Goal: Information Seeking & Learning: Learn about a topic

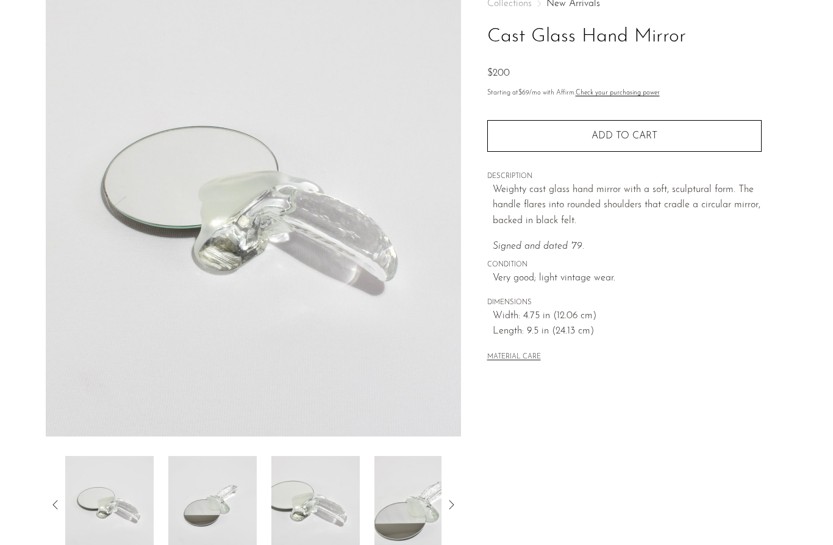
scroll to position [196, 0]
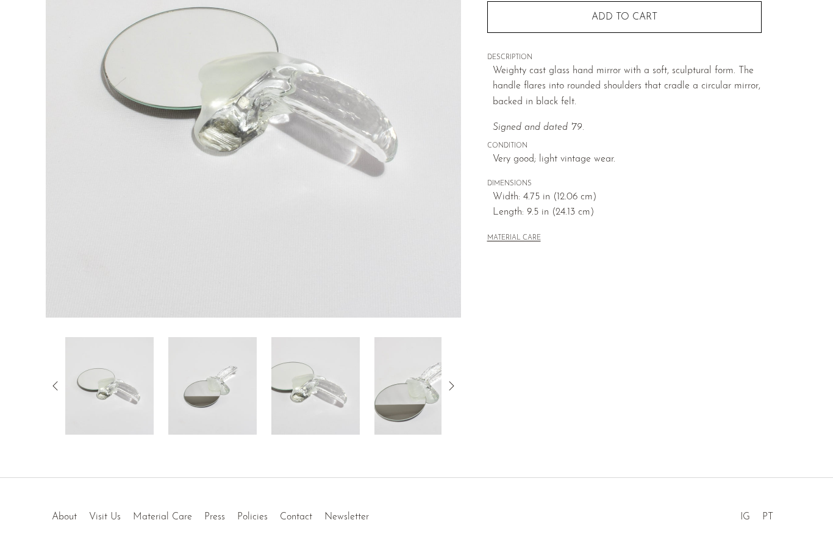
click at [210, 396] on img at bounding box center [212, 386] width 88 height 98
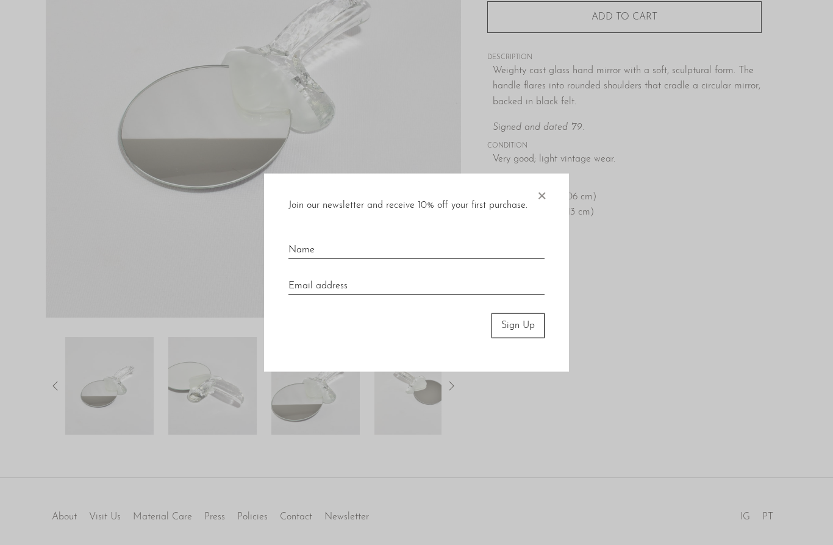
click at [549, 226] on div "Join our newsletter and receive 10% off your first purchase. × Sign Up" at bounding box center [416, 273] width 305 height 198
click at [540, 213] on span "×" at bounding box center [541, 193] width 12 height 39
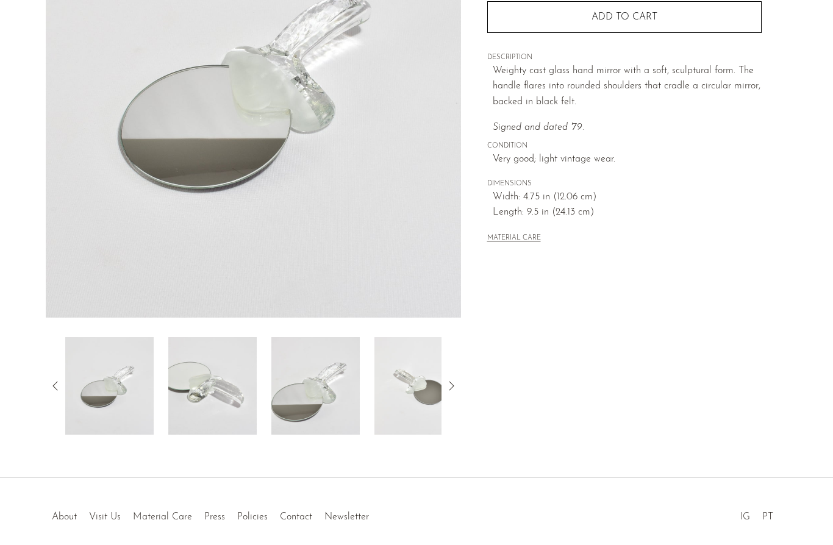
click at [347, 384] on img at bounding box center [315, 386] width 88 height 98
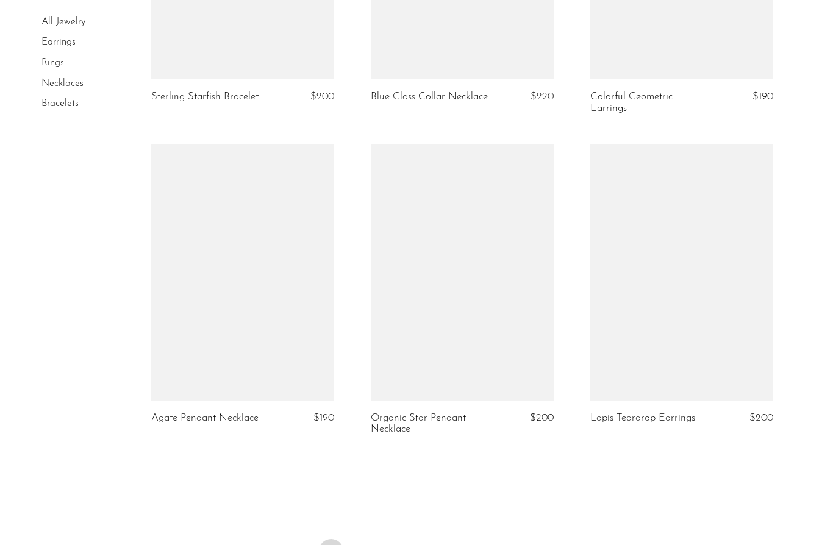
scroll to position [3490, 0]
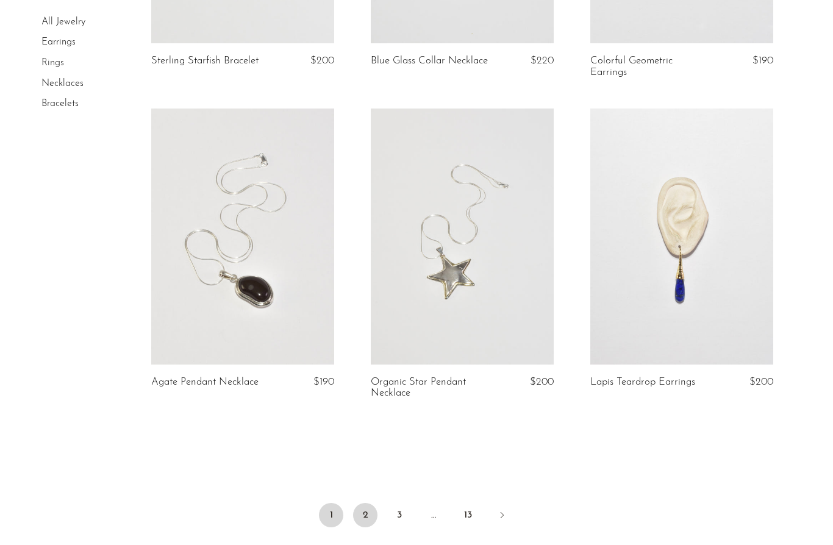
click at [363, 505] on link "2" at bounding box center [365, 515] width 24 height 24
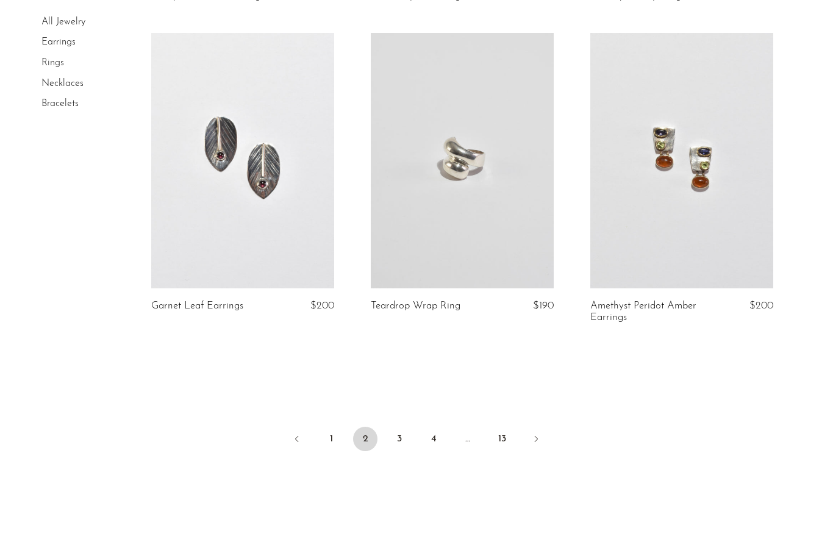
scroll to position [3555, 0]
click at [401, 439] on link "3" at bounding box center [399, 439] width 24 height 24
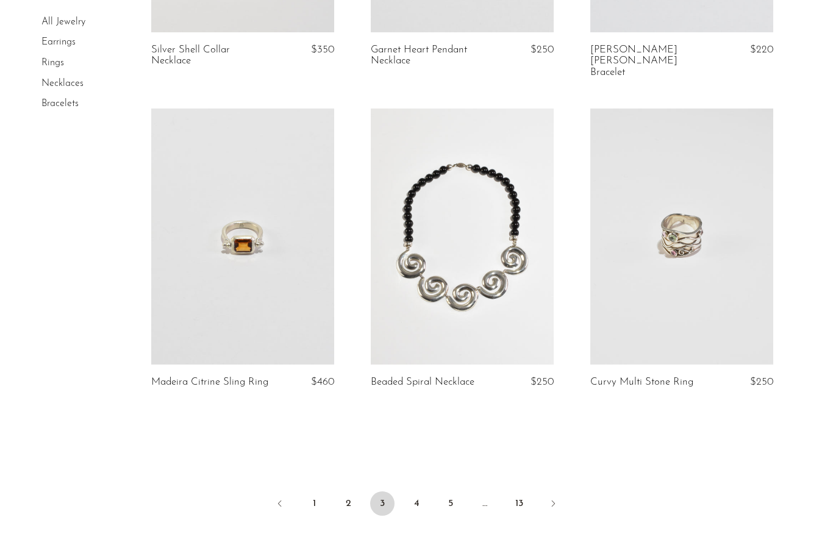
scroll to position [3561, 0]
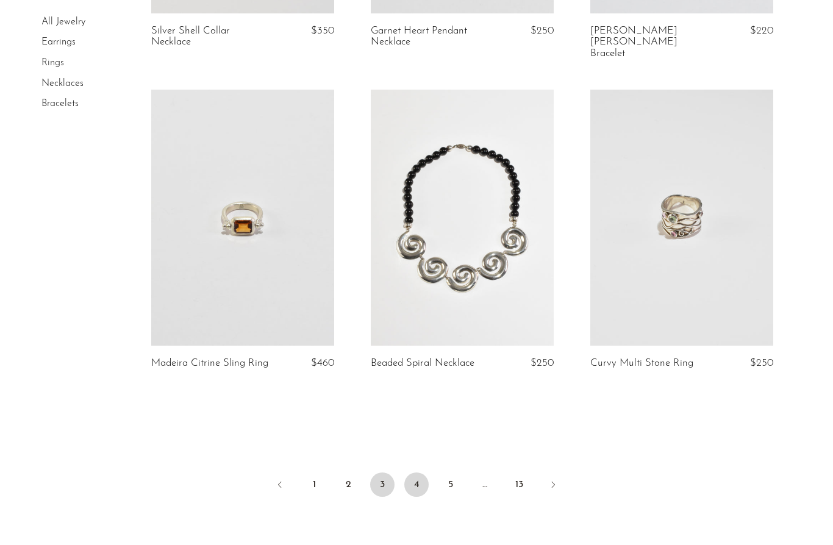
click at [418, 473] on link "4" at bounding box center [416, 485] width 24 height 24
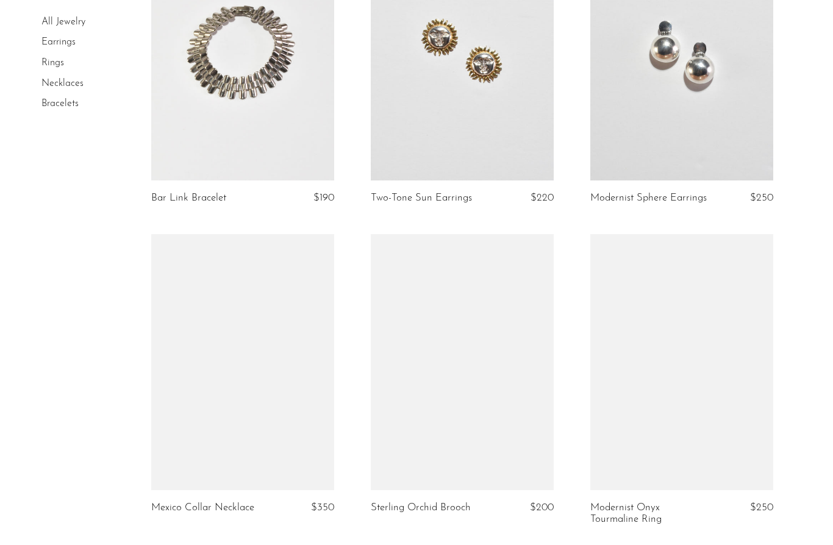
scroll to position [379, 0]
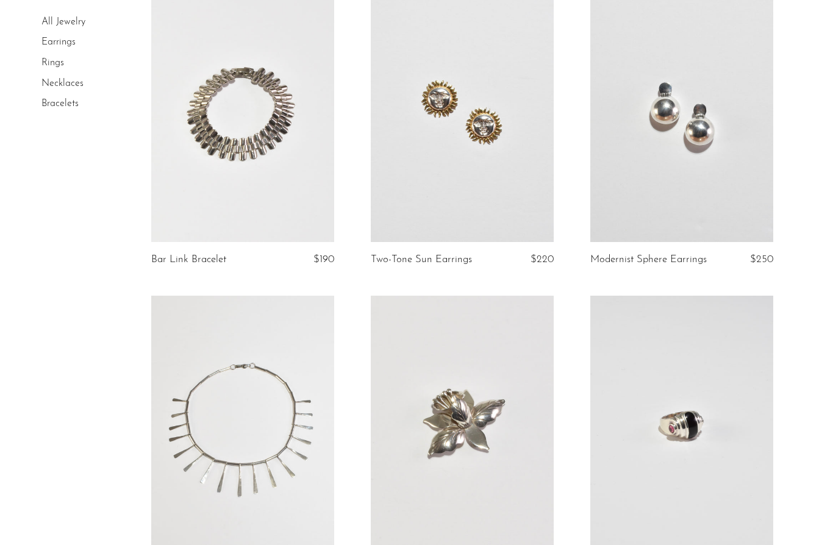
click at [448, 391] on link at bounding box center [462, 424] width 183 height 256
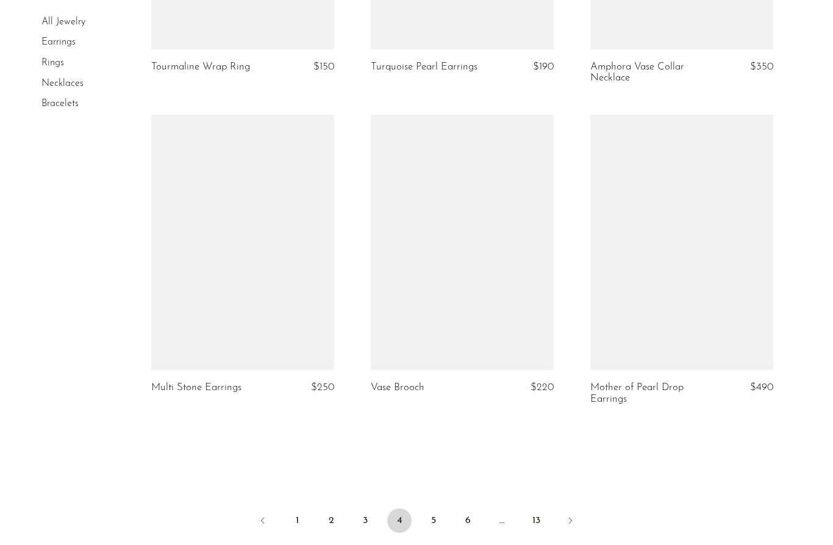
scroll to position [3599, 0]
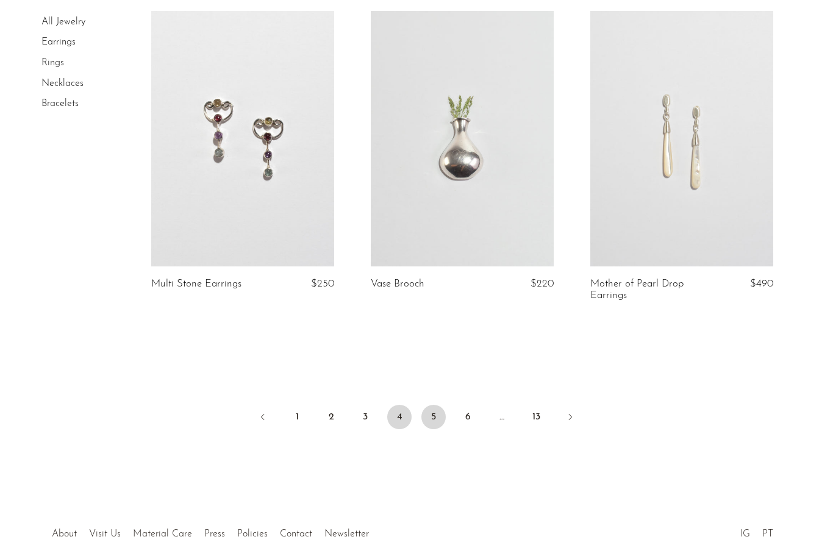
click at [429, 405] on link "5" at bounding box center [433, 417] width 24 height 24
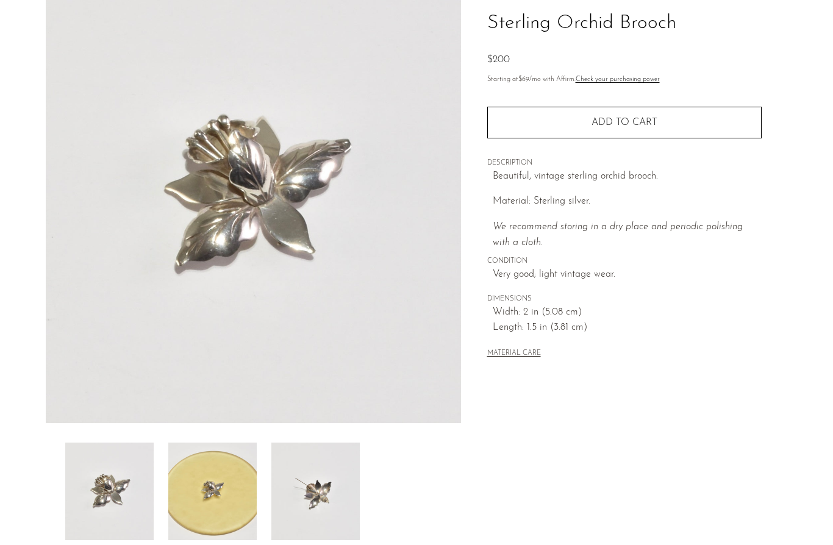
scroll to position [102, 0]
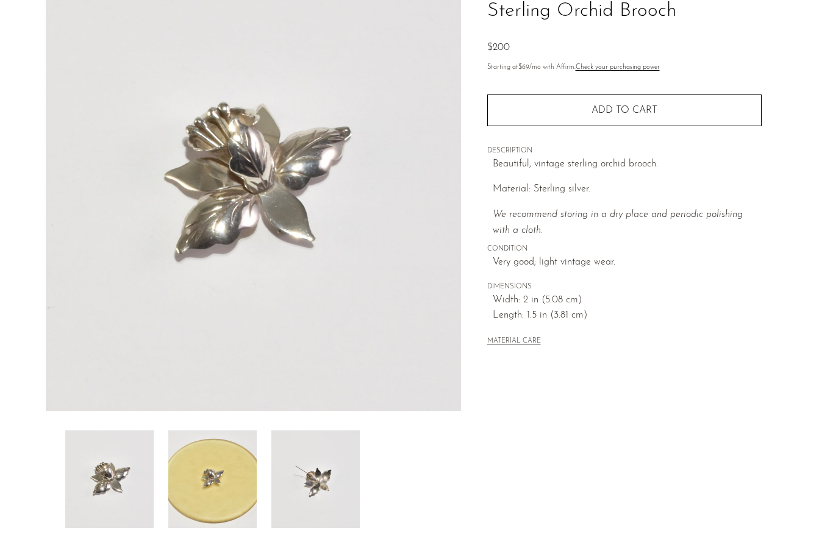
click at [198, 478] on img at bounding box center [212, 479] width 88 height 98
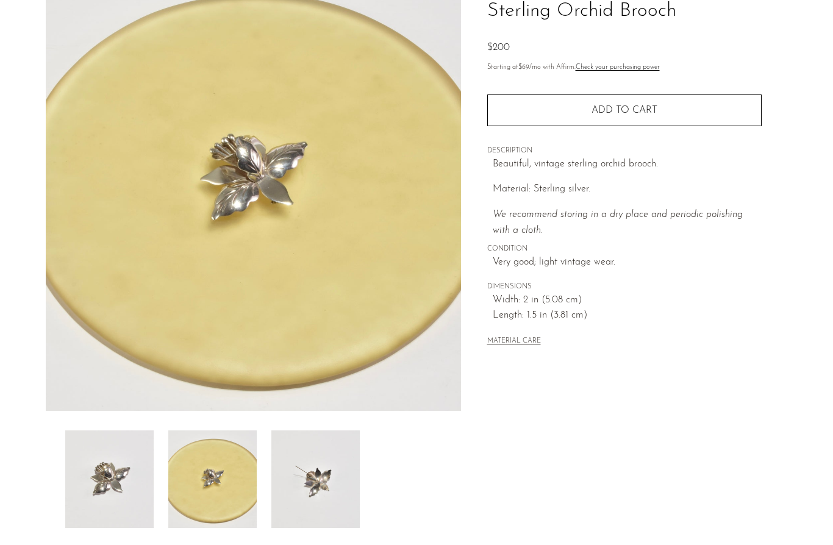
click at [310, 484] on img at bounding box center [315, 479] width 88 height 98
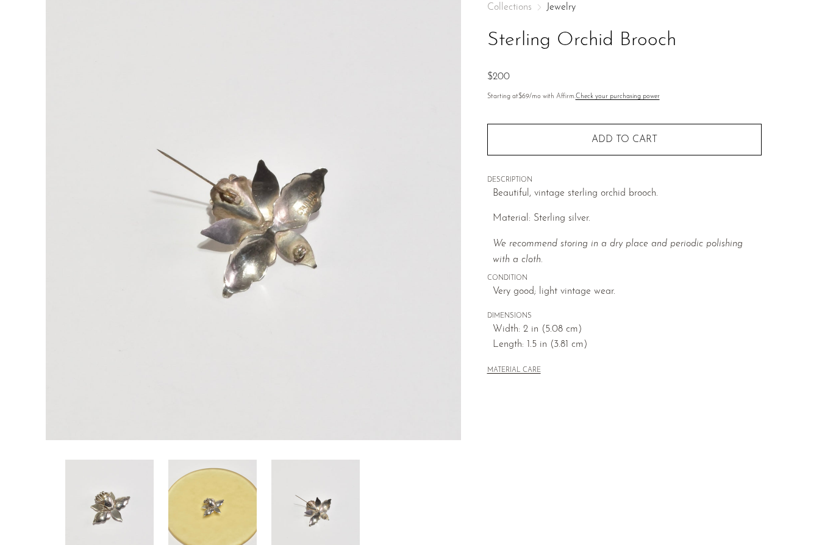
scroll to position [67, 0]
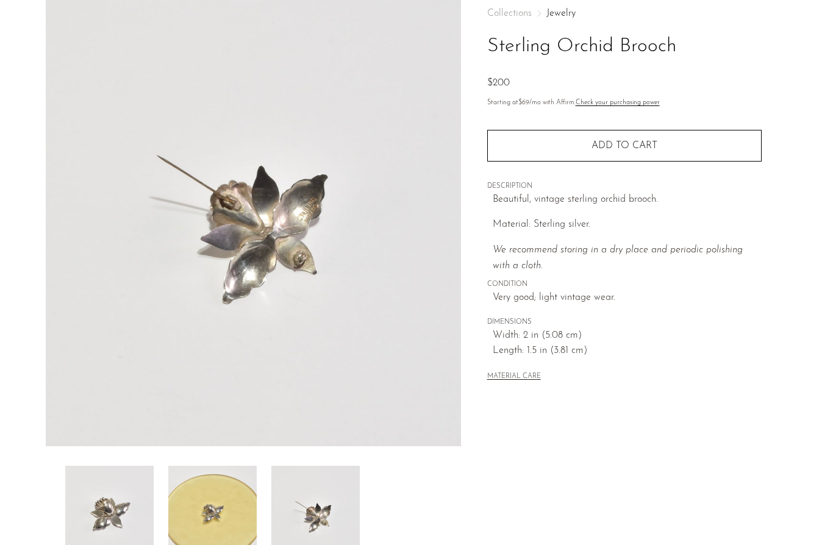
click at [146, 493] on img at bounding box center [109, 515] width 88 height 98
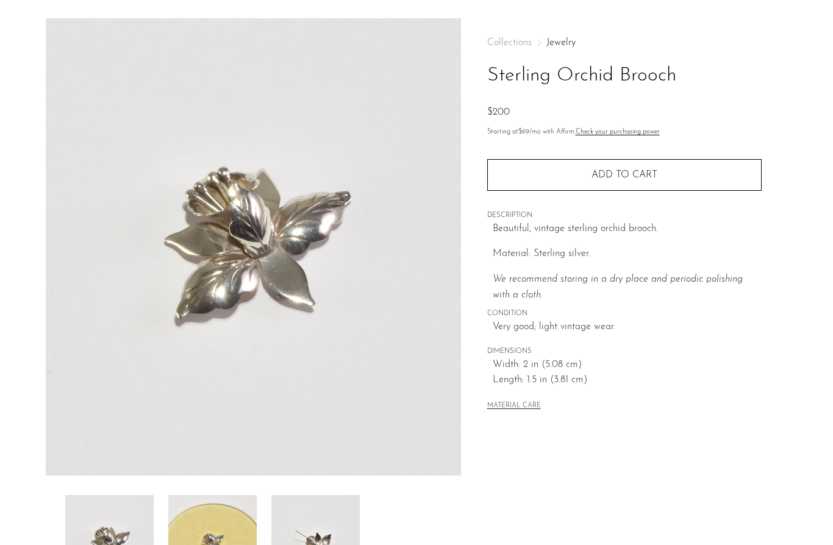
scroll to position [37, 0]
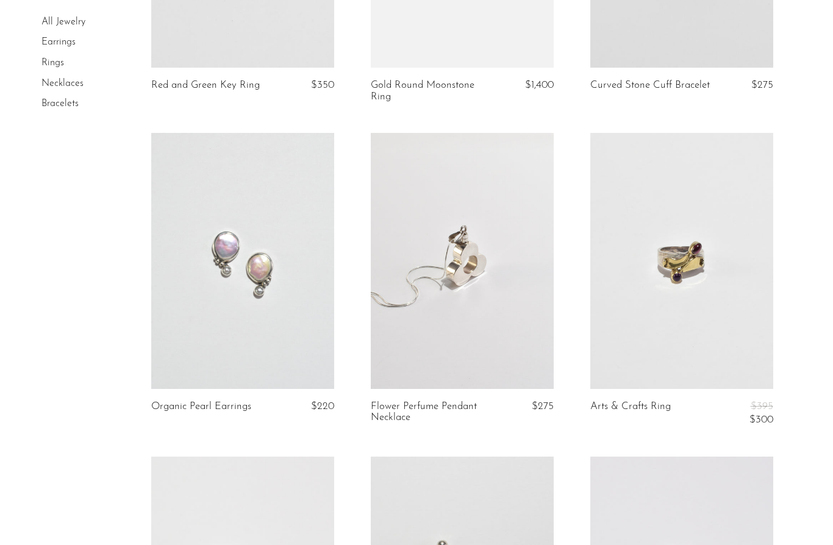
scroll to position [1268, 0]
